Goal: Transaction & Acquisition: Obtain resource

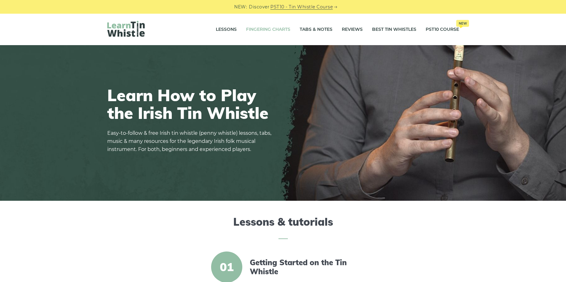
click at [270, 26] on link "Fingering Charts" at bounding box center [268, 30] width 44 height 16
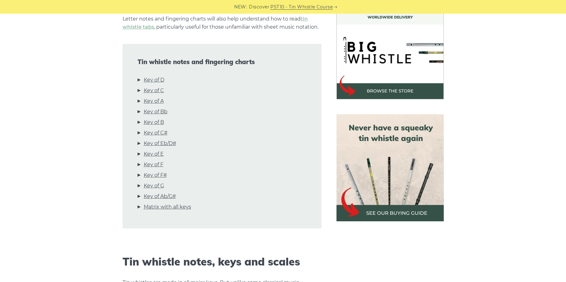
scroll to position [191, 0]
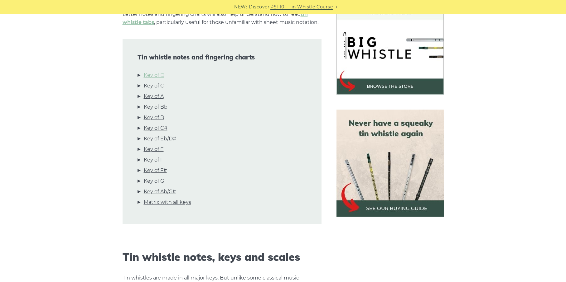
click at [161, 77] on link "Key of D" at bounding box center [154, 75] width 21 height 8
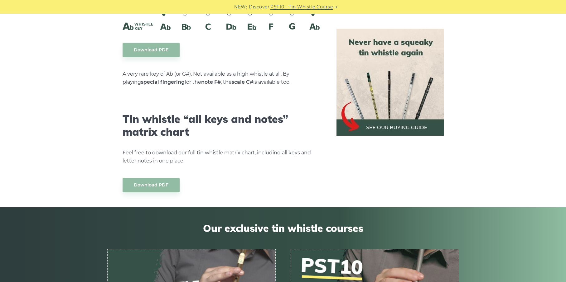
scroll to position [3454, 0]
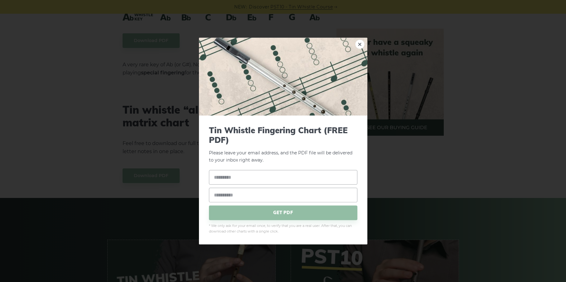
click at [233, 175] on input "text" at bounding box center [283, 177] width 148 height 15
type input "*****"
click at [295, 193] on input "email" at bounding box center [283, 195] width 148 height 15
type input "*"
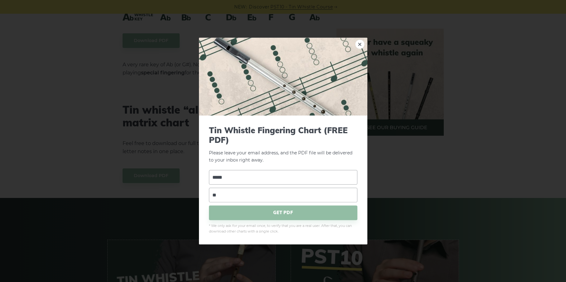
type input "*"
type input "**********"
click at [289, 213] on span "GET PDF" at bounding box center [283, 213] width 148 height 15
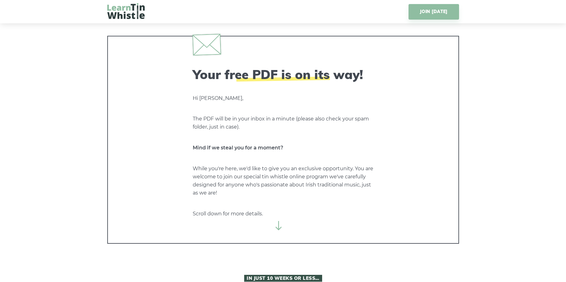
click at [280, 230] on icon at bounding box center [278, 225] width 9 height 9
click at [280, 224] on icon at bounding box center [278, 225] width 9 height 9
click at [276, 224] on icon at bounding box center [278, 225] width 9 height 9
